Goal: Task Accomplishment & Management: Manage account settings

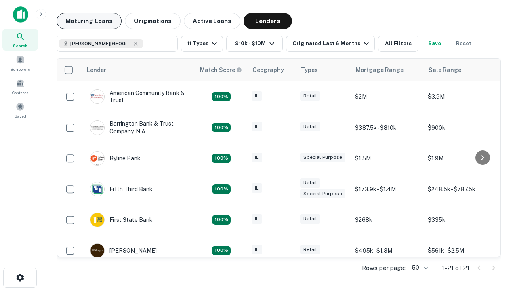
click at [89, 21] on button "Maturing Loans" at bounding box center [89, 21] width 65 height 16
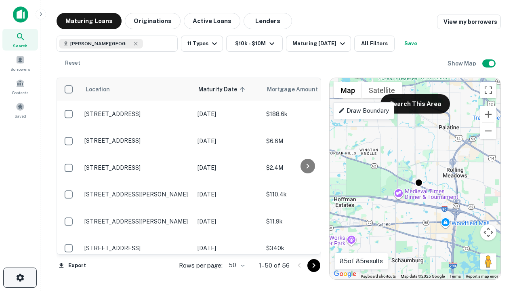
click at [20, 278] on icon "button" at bounding box center [20, 278] width 10 height 10
